Goal: Task Accomplishment & Management: Use online tool/utility

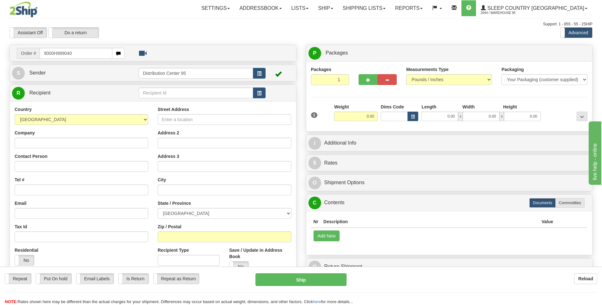
type input "9000H989040"
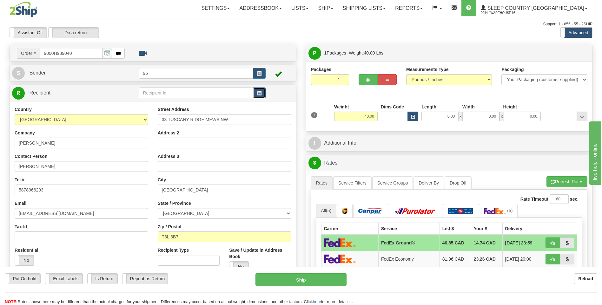
click at [258, 93] on span "button" at bounding box center [259, 93] width 4 height 4
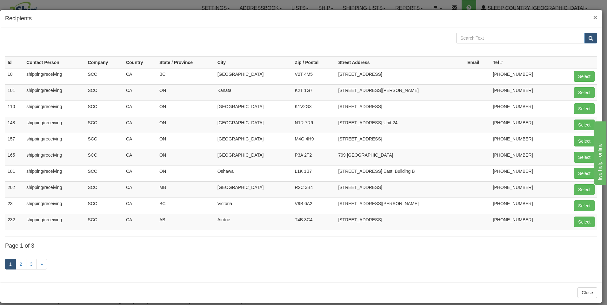
click at [593, 17] on span "×" at bounding box center [595, 17] width 4 height 7
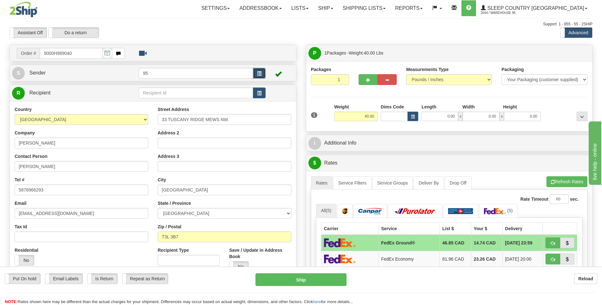
click at [260, 72] on span "button" at bounding box center [259, 74] width 4 height 4
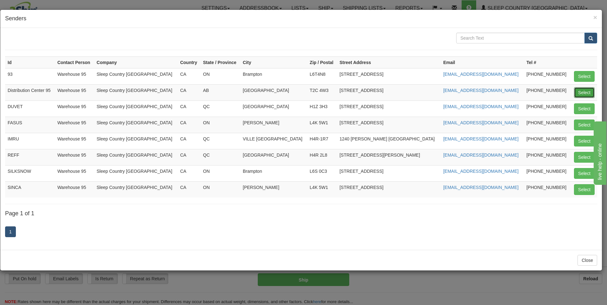
click at [579, 92] on button "Select" at bounding box center [584, 92] width 21 height 11
type input "Distribution Center 95"
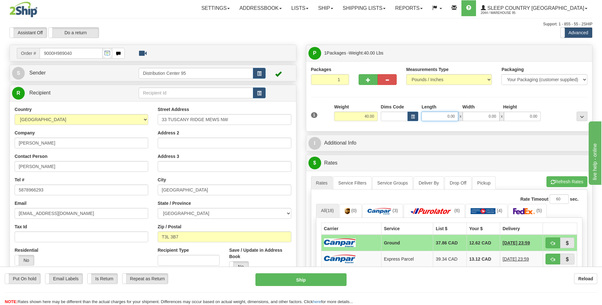
click at [439, 116] on input "0.00" at bounding box center [440, 117] width 37 height 10
type input "17.00"
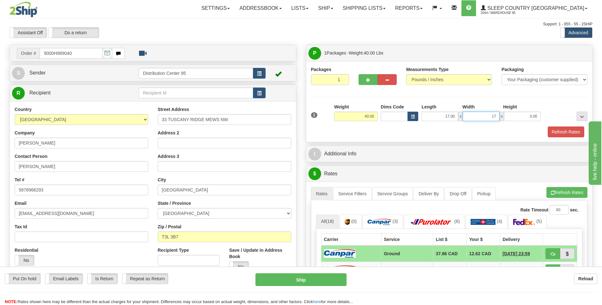
type input "17.00"
type input "41.00"
click at [562, 132] on button "Refresh Rates" at bounding box center [566, 132] width 37 height 11
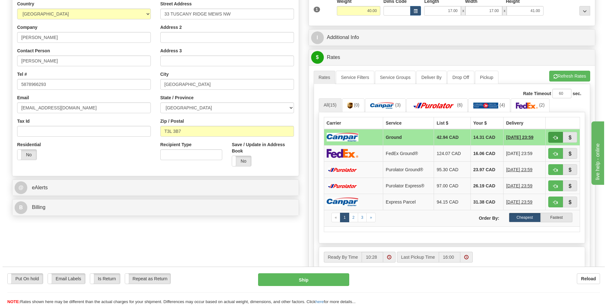
scroll to position [95, 0]
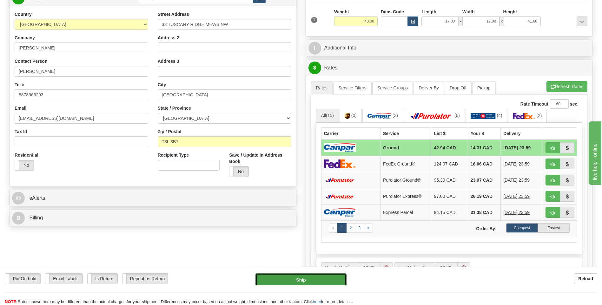
click at [310, 281] on button "Ship" at bounding box center [301, 280] width 91 height 13
type input "1"
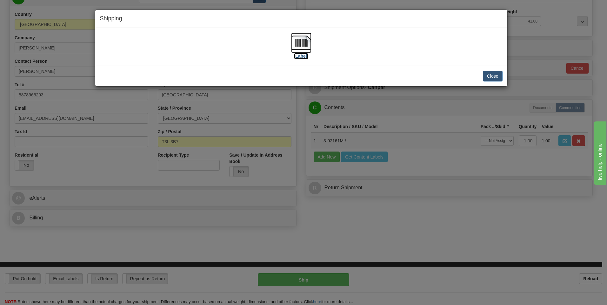
click at [296, 44] on img at bounding box center [301, 43] width 20 height 20
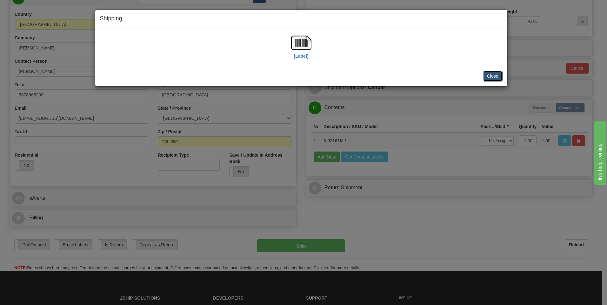
click at [494, 74] on button "Close" at bounding box center [493, 76] width 20 height 11
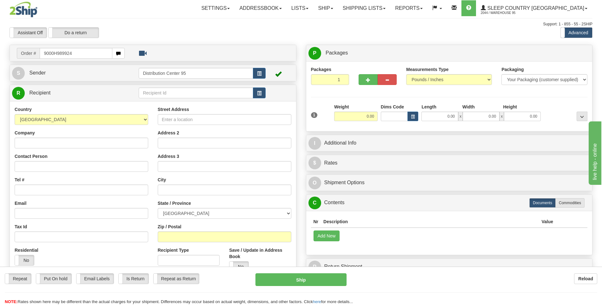
type input "9000H989924"
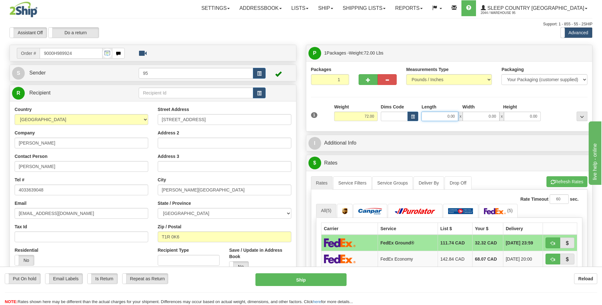
click at [432, 117] on input "0.00" at bounding box center [440, 117] width 37 height 10
type input "0.00"
click at [261, 73] on span "button" at bounding box center [259, 74] width 4 height 4
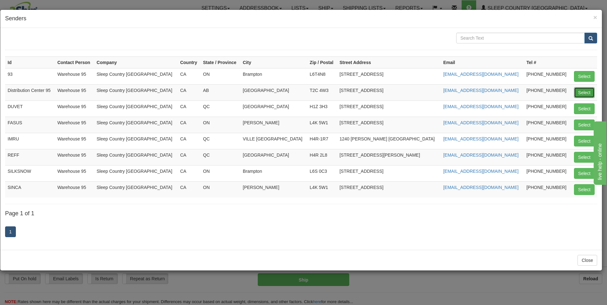
click at [584, 91] on button "Select" at bounding box center [584, 92] width 21 height 11
type input "Distribution Center 95"
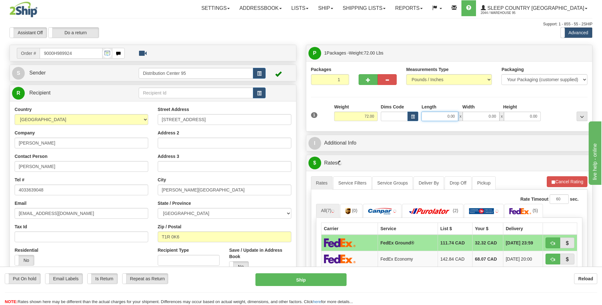
click at [444, 114] on input "0.00" at bounding box center [440, 117] width 37 height 10
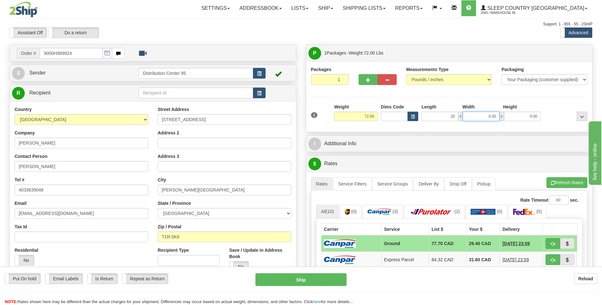
type input "20.00"
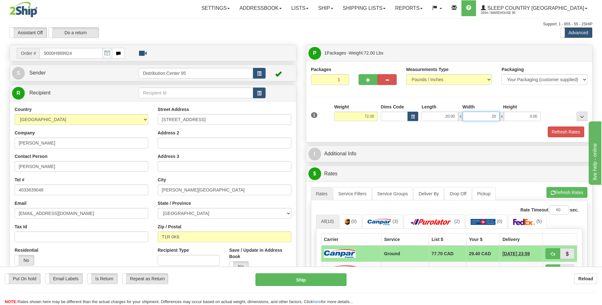
type input "20.00"
type input "41.00"
click at [560, 133] on button "Refresh Rates" at bounding box center [566, 132] width 37 height 11
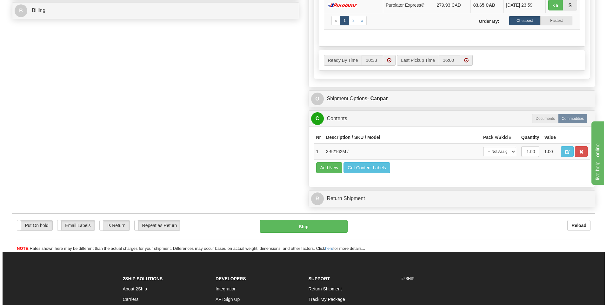
scroll to position [301, 0]
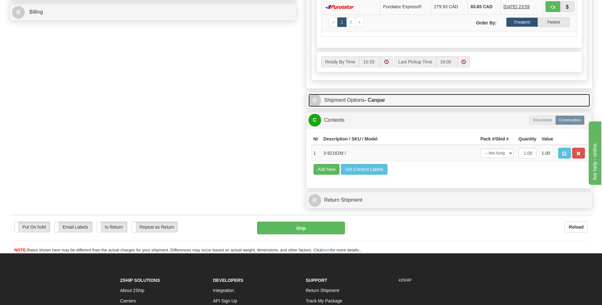
click at [348, 99] on link "O Shipment Options - Canpar" at bounding box center [450, 100] width 282 height 13
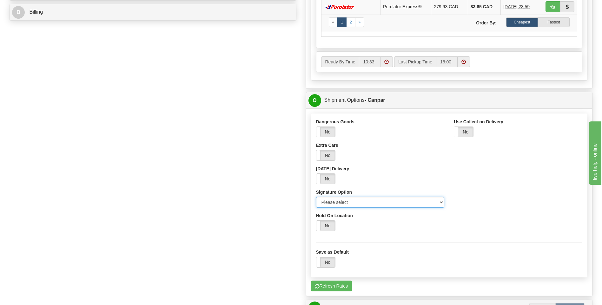
click at [444, 203] on select "Please select No Signature Required Signature Required Adult Signature" at bounding box center [380, 202] width 129 height 11
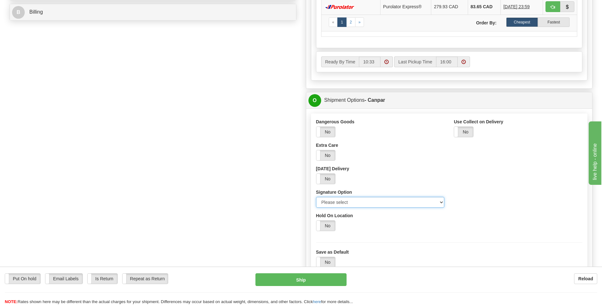
select select "2"
click at [316, 197] on select "Please select No Signature Required Signature Required Adult Signature" at bounding box center [380, 202] width 129 height 11
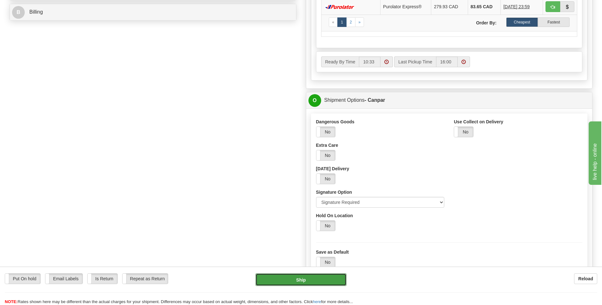
click at [304, 281] on button "Ship" at bounding box center [301, 280] width 91 height 13
type input "1"
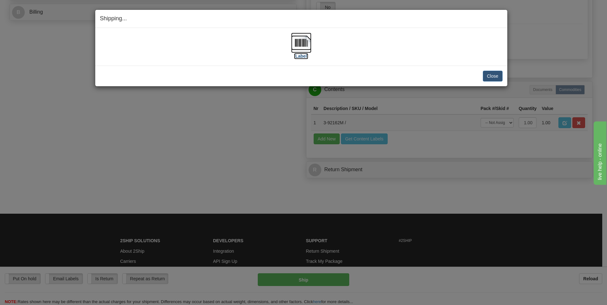
click at [303, 47] on img at bounding box center [301, 43] width 20 height 20
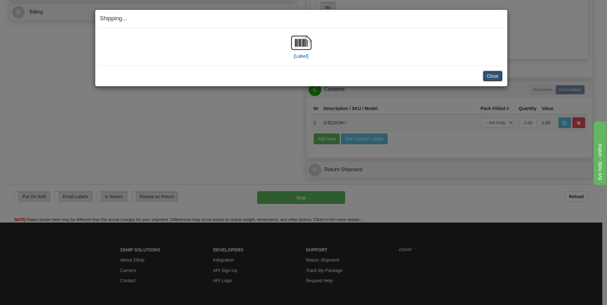
click at [491, 76] on button "Close" at bounding box center [493, 76] width 20 height 11
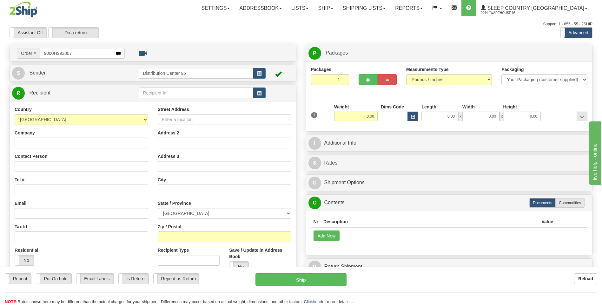
type input "9000H993807"
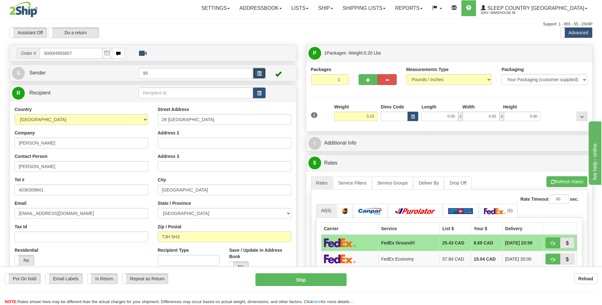
click at [259, 73] on span "button" at bounding box center [259, 74] width 4 height 4
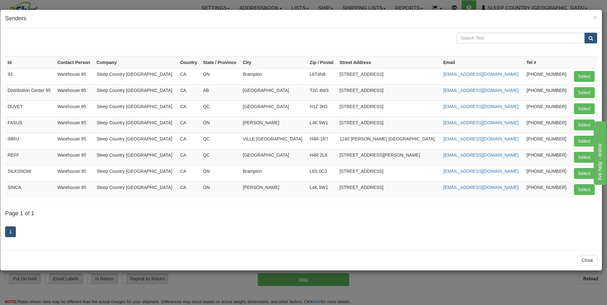
click at [53, 89] on td "Distribution Center 95" at bounding box center [30, 92] width 50 height 16
click at [585, 91] on button "Select" at bounding box center [584, 92] width 21 height 11
type input "Distribution Center 95"
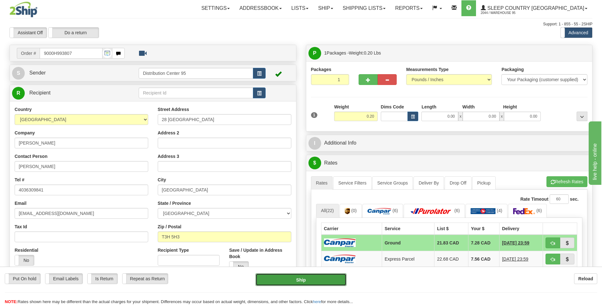
click at [309, 282] on button "Ship" at bounding box center [301, 280] width 91 height 13
type input "1"
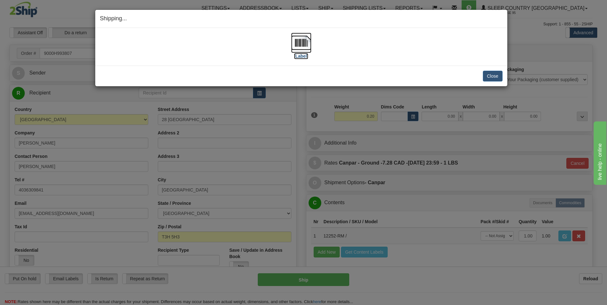
click at [301, 38] on img at bounding box center [301, 43] width 20 height 20
click at [493, 77] on button "Close" at bounding box center [493, 76] width 20 height 11
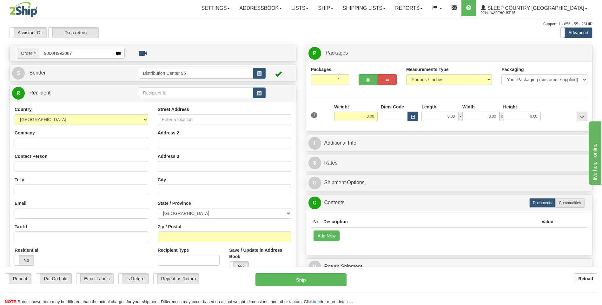
type input "9000H992087"
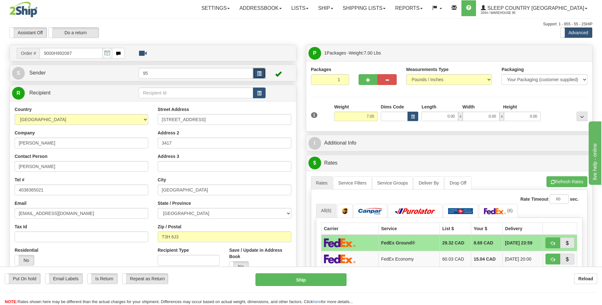
click at [260, 74] on span "button" at bounding box center [259, 74] width 4 height 4
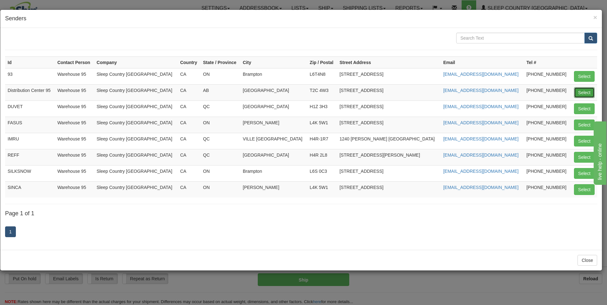
click at [583, 91] on button "Select" at bounding box center [584, 92] width 21 height 11
type input "Distribution Center 95"
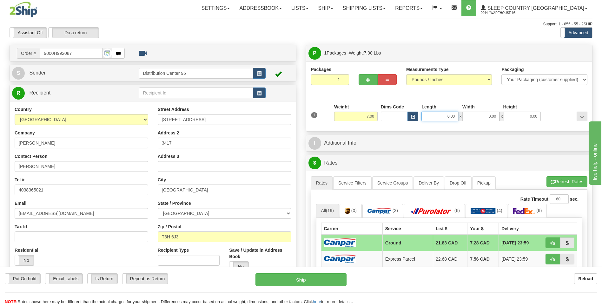
click at [436, 115] on input "0.00" at bounding box center [440, 117] width 37 height 10
type input "23.00"
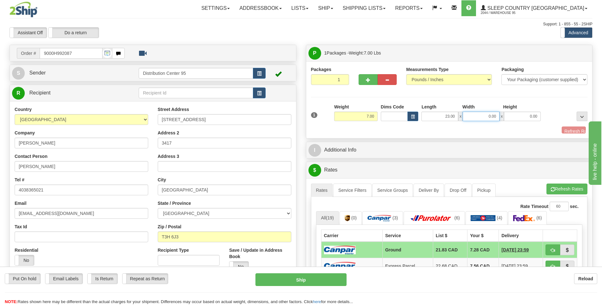
click at [484, 116] on input "0.00" at bounding box center [481, 117] width 37 height 10
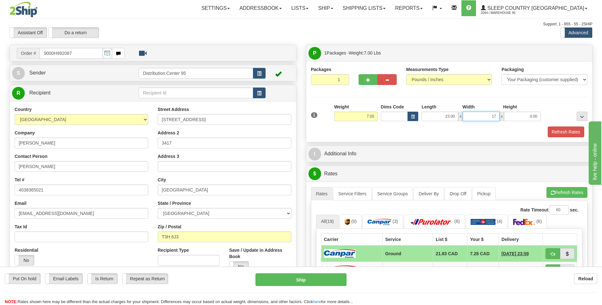
type input "17.00"
type input "8.00"
click at [564, 132] on button "Refresh Rates" at bounding box center [566, 132] width 37 height 11
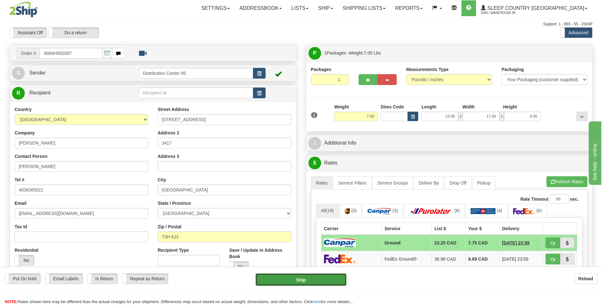
click at [294, 281] on button "Ship" at bounding box center [301, 280] width 91 height 13
type input "1"
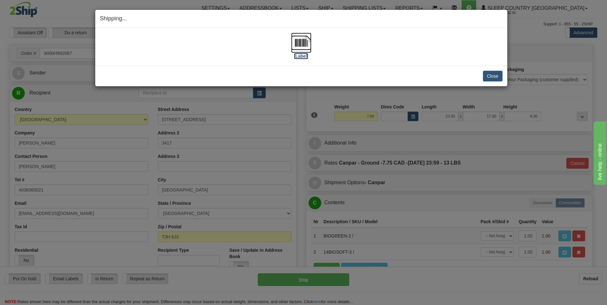
click at [306, 42] on img at bounding box center [301, 43] width 20 height 20
click at [495, 75] on button "Close" at bounding box center [493, 76] width 20 height 11
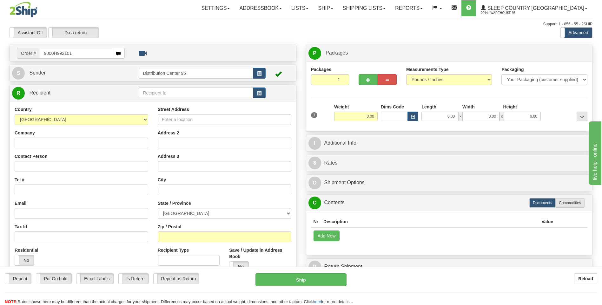
type input "9000H992101"
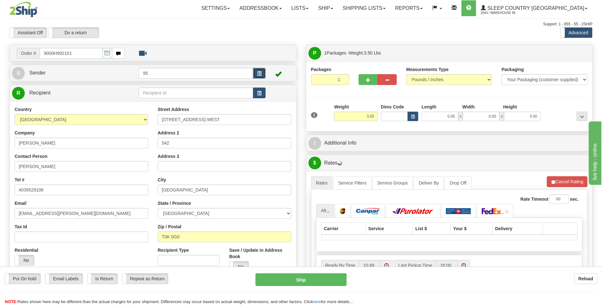
click at [259, 73] on span "button" at bounding box center [259, 74] width 4 height 4
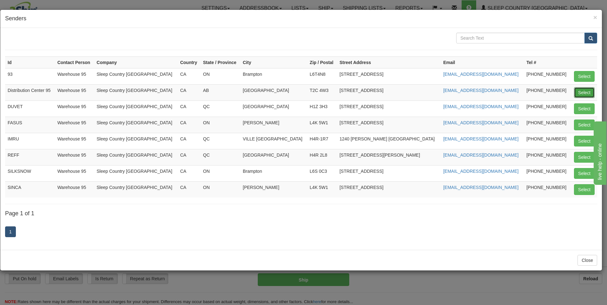
click at [585, 90] on button "Select" at bounding box center [584, 92] width 21 height 11
type input "Distribution Center 95"
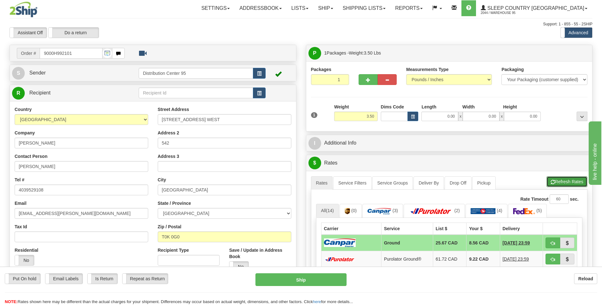
click at [565, 181] on button "Refresh Rates" at bounding box center [567, 181] width 41 height 11
click at [299, 280] on button "Ship" at bounding box center [301, 280] width 91 height 13
type input "1"
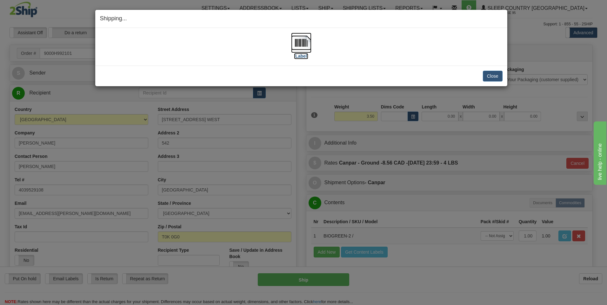
click at [303, 43] on img at bounding box center [301, 43] width 20 height 20
click at [488, 76] on button "Close" at bounding box center [493, 76] width 20 height 11
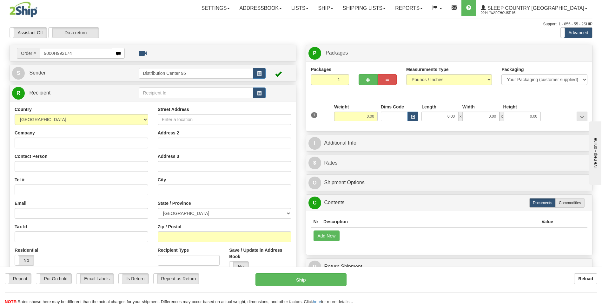
type input "9000H992174"
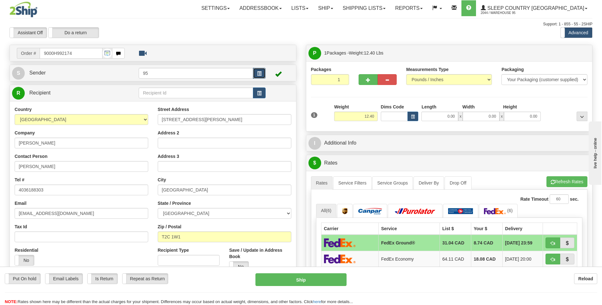
click at [260, 75] on span "button" at bounding box center [259, 74] width 4 height 4
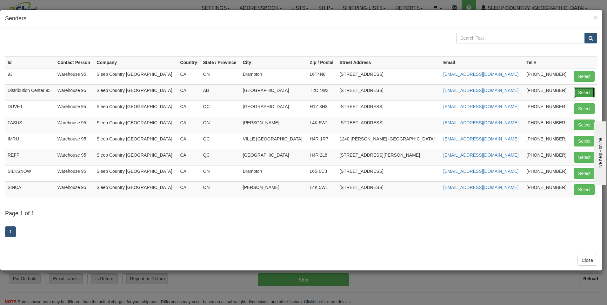
click at [585, 90] on button "Select" at bounding box center [584, 92] width 21 height 11
type input "Distribution Center 95"
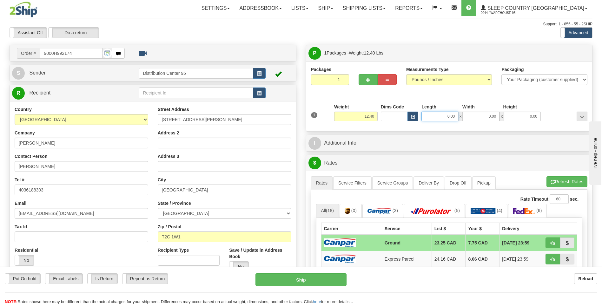
click at [433, 119] on input "0.00" at bounding box center [440, 117] width 37 height 10
type input "13.00"
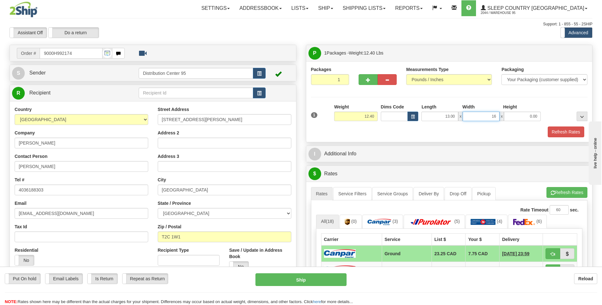
type input "16.00"
type input "19.00"
click at [567, 134] on button "Refresh Rates" at bounding box center [566, 132] width 37 height 11
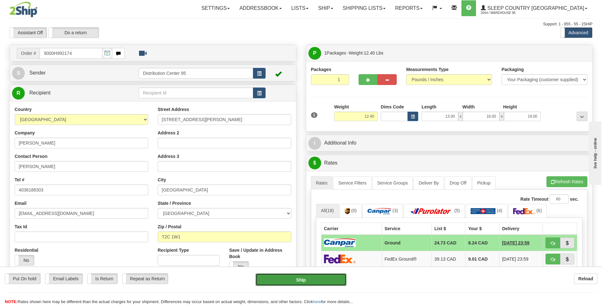
click at [300, 279] on button "Ship" at bounding box center [301, 280] width 91 height 13
type input "1"
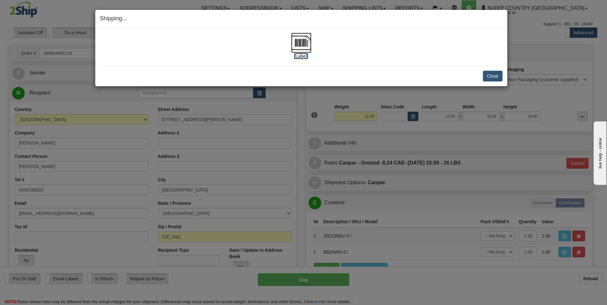
click at [305, 40] on img at bounding box center [301, 43] width 20 height 20
click at [496, 74] on button "Close" at bounding box center [493, 76] width 20 height 11
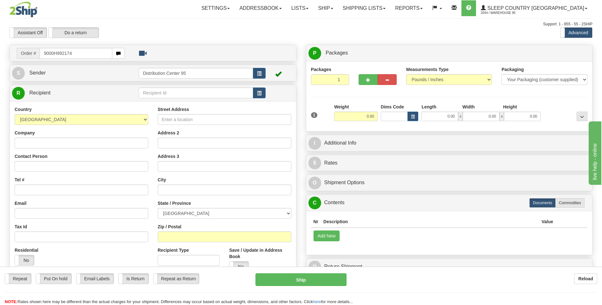
type input "9000H992174"
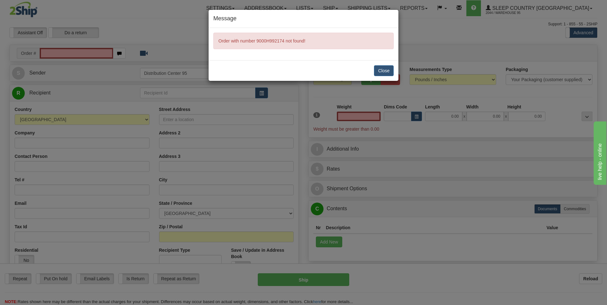
type input "0.00"
click at [384, 70] on button "Close" at bounding box center [384, 70] width 20 height 11
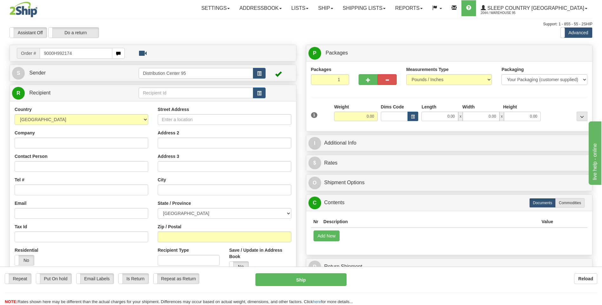
type input "9000H992174"
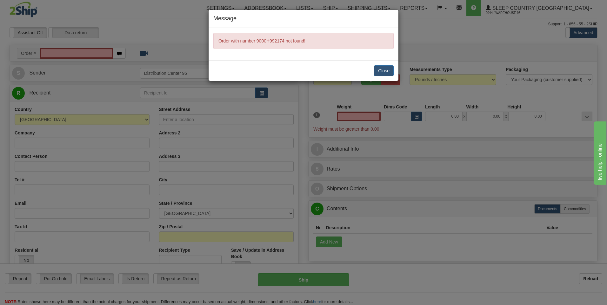
type input "0.00"
click at [383, 68] on button "Close" at bounding box center [384, 70] width 20 height 11
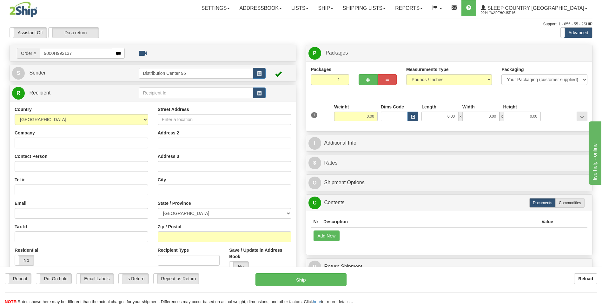
type input "9000H992137"
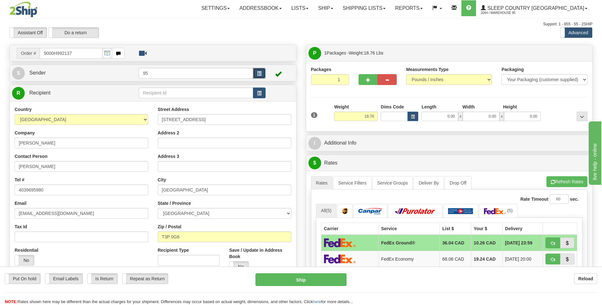
click at [259, 73] on span "button" at bounding box center [259, 74] width 4 height 4
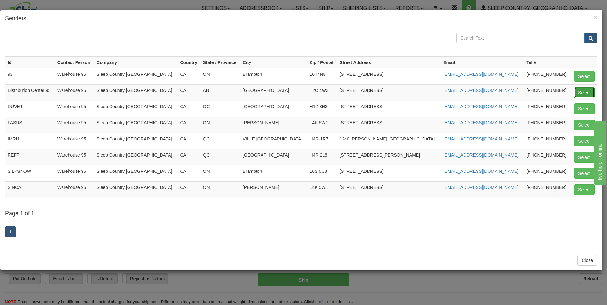
click at [584, 92] on button "Select" at bounding box center [584, 92] width 21 height 11
type input "Distribution Center 95"
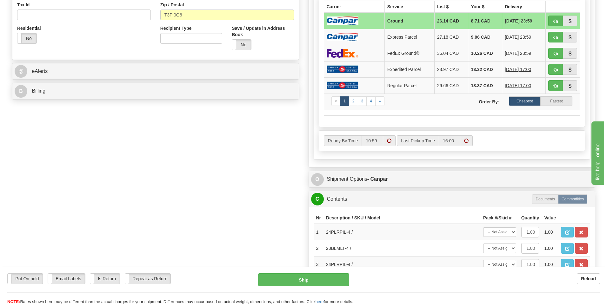
scroll to position [254, 0]
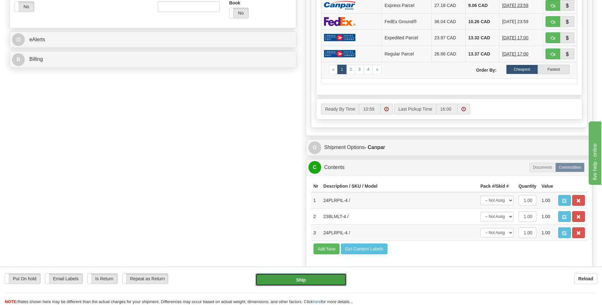
click at [307, 283] on button "Ship" at bounding box center [301, 280] width 91 height 13
type input "1"
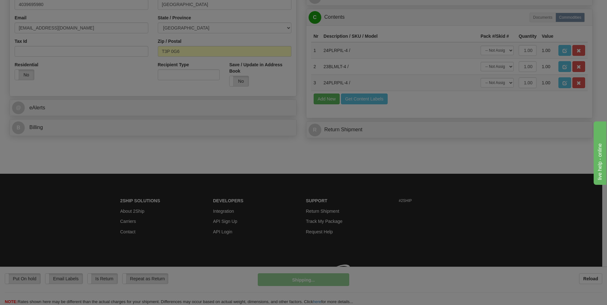
scroll to position [195, 0]
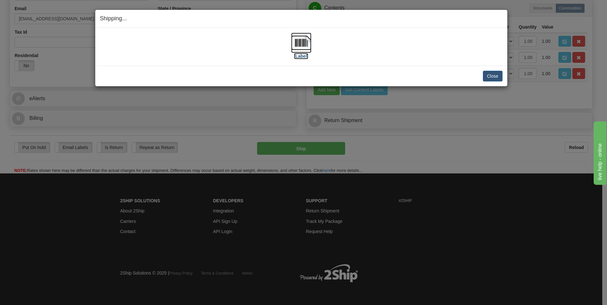
click at [306, 46] on img at bounding box center [301, 43] width 20 height 20
click at [490, 75] on button "Close" at bounding box center [493, 76] width 20 height 11
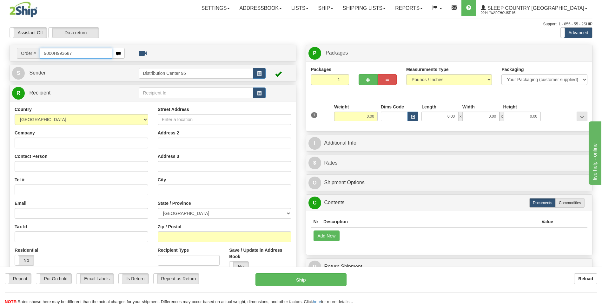
type input "9000H993687"
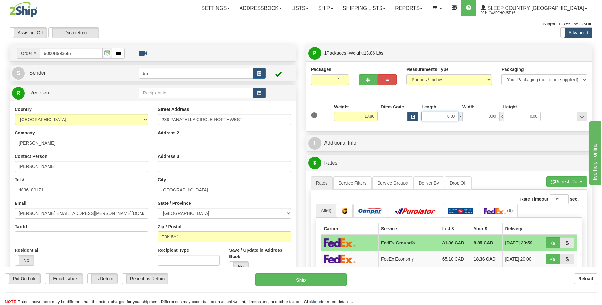
click at [437, 113] on input "0.00" at bounding box center [440, 117] width 37 height 10
type input "18.00"
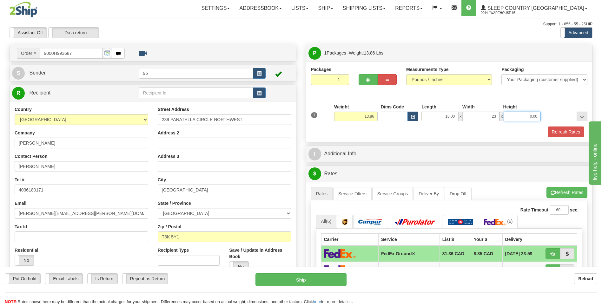
type input "23.00"
type input "11.00"
click at [561, 130] on button "Refresh Rates" at bounding box center [566, 132] width 37 height 11
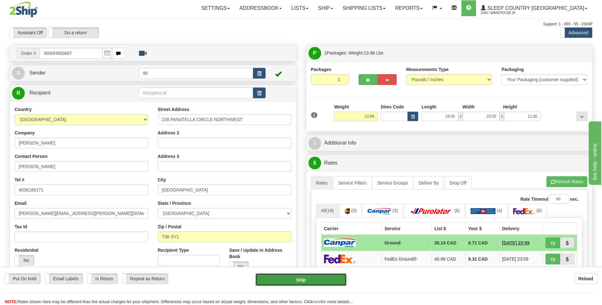
click at [318, 281] on button "Ship" at bounding box center [301, 280] width 91 height 13
type input "1"
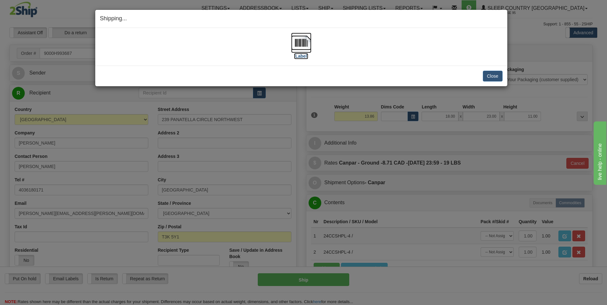
click at [304, 42] on img at bounding box center [301, 43] width 20 height 20
click at [494, 76] on button "Close" at bounding box center [493, 76] width 20 height 11
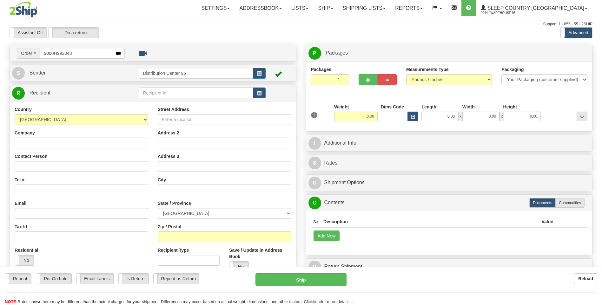
type input "9000H993843"
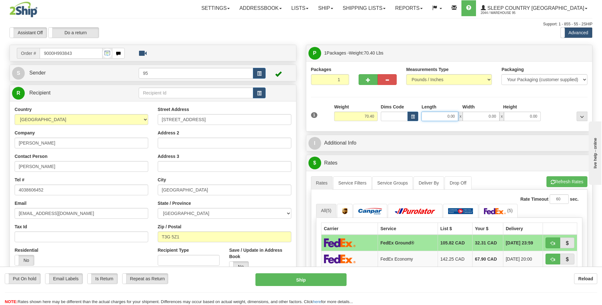
click at [443, 116] on input "0.00" at bounding box center [440, 117] width 37 height 10
type input "16.00"
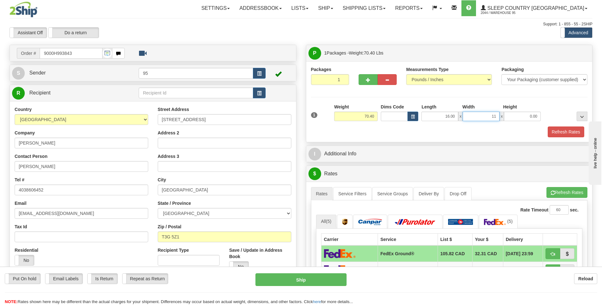
type input "1"
type input "9.00"
click at [517, 118] on input "0.00" at bounding box center [522, 117] width 37 height 10
type input "77.00"
click at [566, 192] on button "Refresh Rates" at bounding box center [567, 192] width 41 height 11
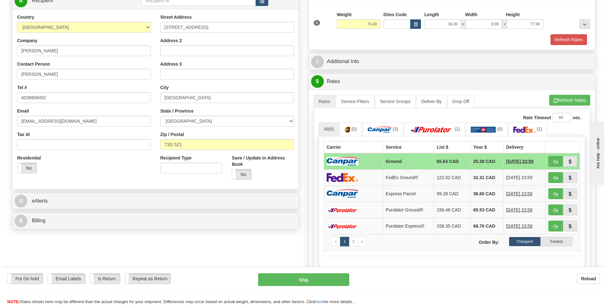
scroll to position [95, 0]
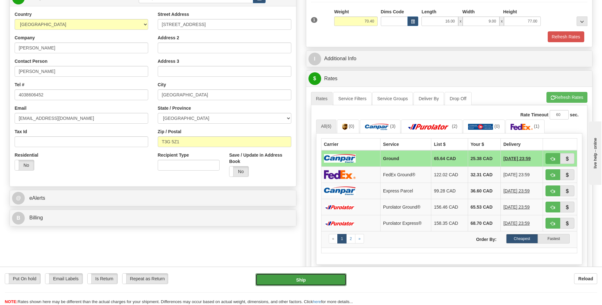
click at [290, 279] on button "Ship" at bounding box center [301, 280] width 91 height 13
type input "1"
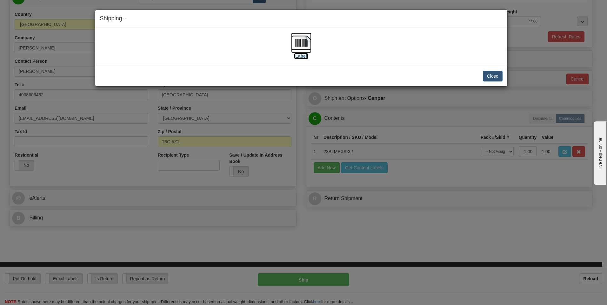
click at [305, 45] on img at bounding box center [301, 43] width 20 height 20
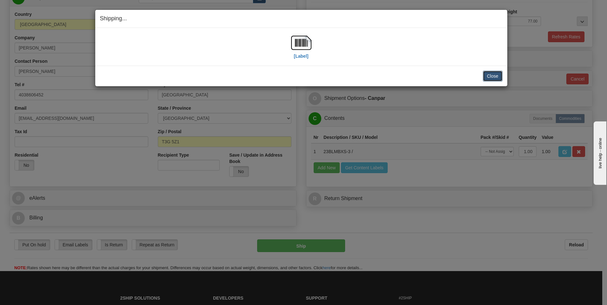
click at [496, 74] on button "Close" at bounding box center [493, 76] width 20 height 11
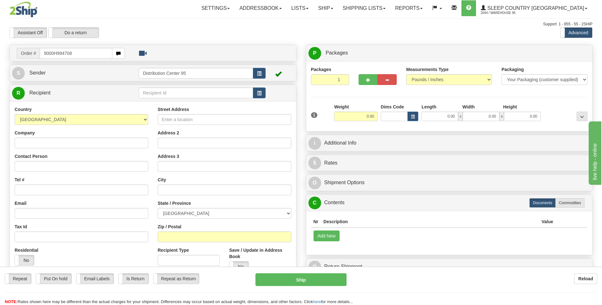
type input "9000H994708"
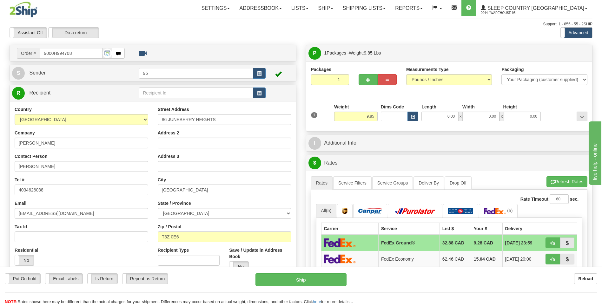
click at [266, 71] on td at bounding box center [280, 73] width 28 height 13
click at [259, 77] on button "button" at bounding box center [259, 73] width 13 height 11
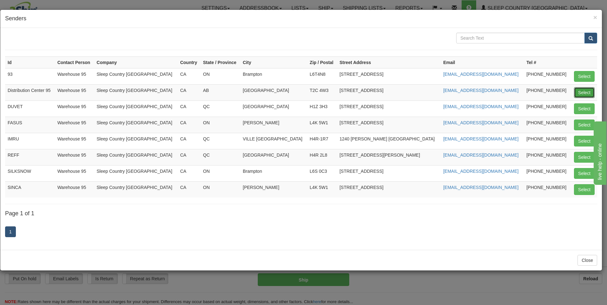
click at [582, 88] on button "Select" at bounding box center [584, 92] width 21 height 11
type input "Distribution Center 95"
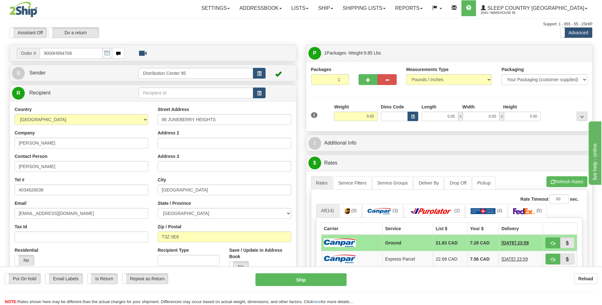
click at [216, 18] on div "Toggle navigation Settings Shipping Preferences Fields Preferences New" at bounding box center [301, 281] width 602 height 562
click at [303, 282] on button "Ship" at bounding box center [301, 280] width 91 height 13
type input "1"
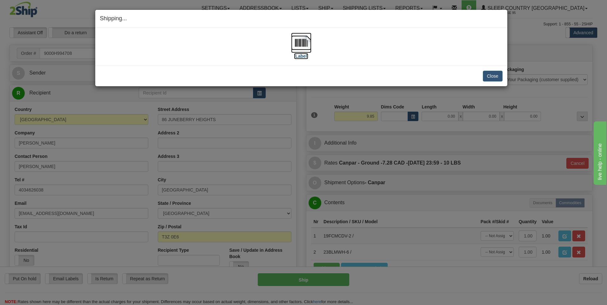
click at [297, 45] on img at bounding box center [301, 43] width 20 height 20
click at [490, 75] on button "Close" at bounding box center [493, 76] width 20 height 11
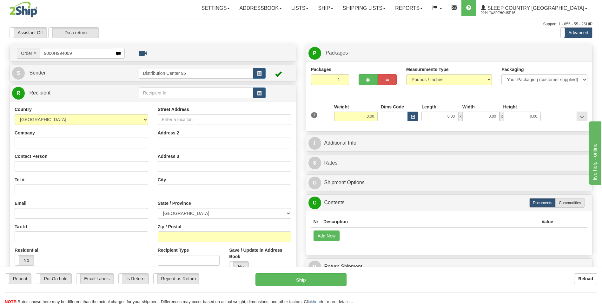
type input "9000H994009"
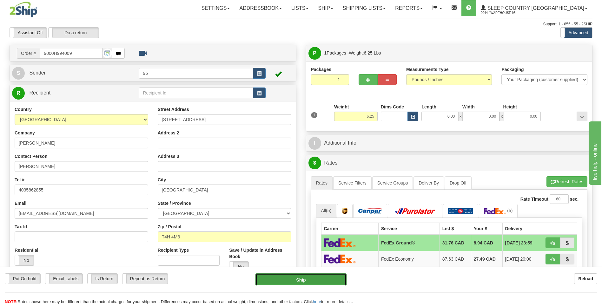
click at [314, 280] on button "Ship" at bounding box center [301, 280] width 91 height 13
type input "92"
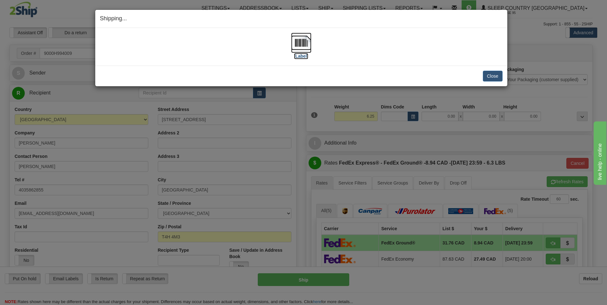
click at [303, 43] on img at bounding box center [301, 43] width 20 height 20
click at [495, 77] on button "Close" at bounding box center [493, 76] width 20 height 11
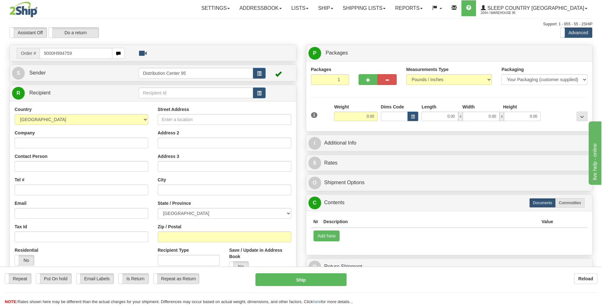
type input "9000H994759"
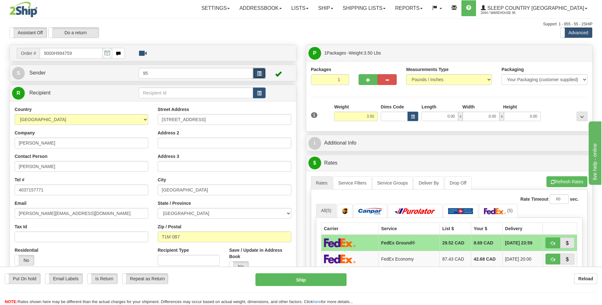
click at [259, 73] on span "button" at bounding box center [259, 74] width 4 height 4
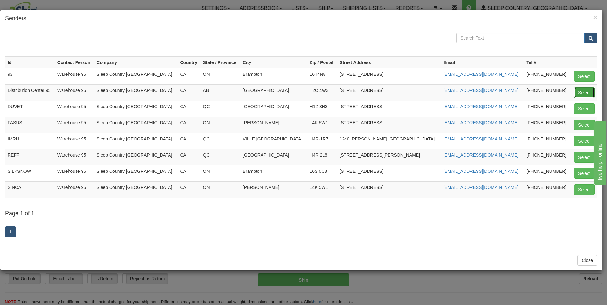
click at [580, 92] on button "Select" at bounding box center [584, 92] width 21 height 11
type input "Distribution Center 95"
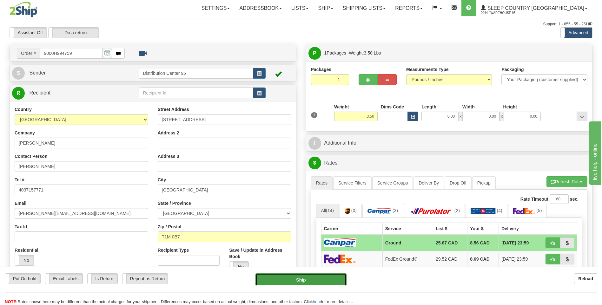
click at [286, 278] on button "Ship" at bounding box center [301, 280] width 91 height 13
type input "1"
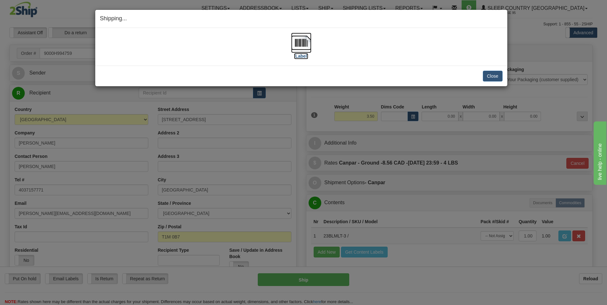
click at [298, 50] on img at bounding box center [301, 43] width 20 height 20
click at [497, 76] on button "Close" at bounding box center [493, 76] width 20 height 11
